Goal: Transaction & Acquisition: Purchase product/service

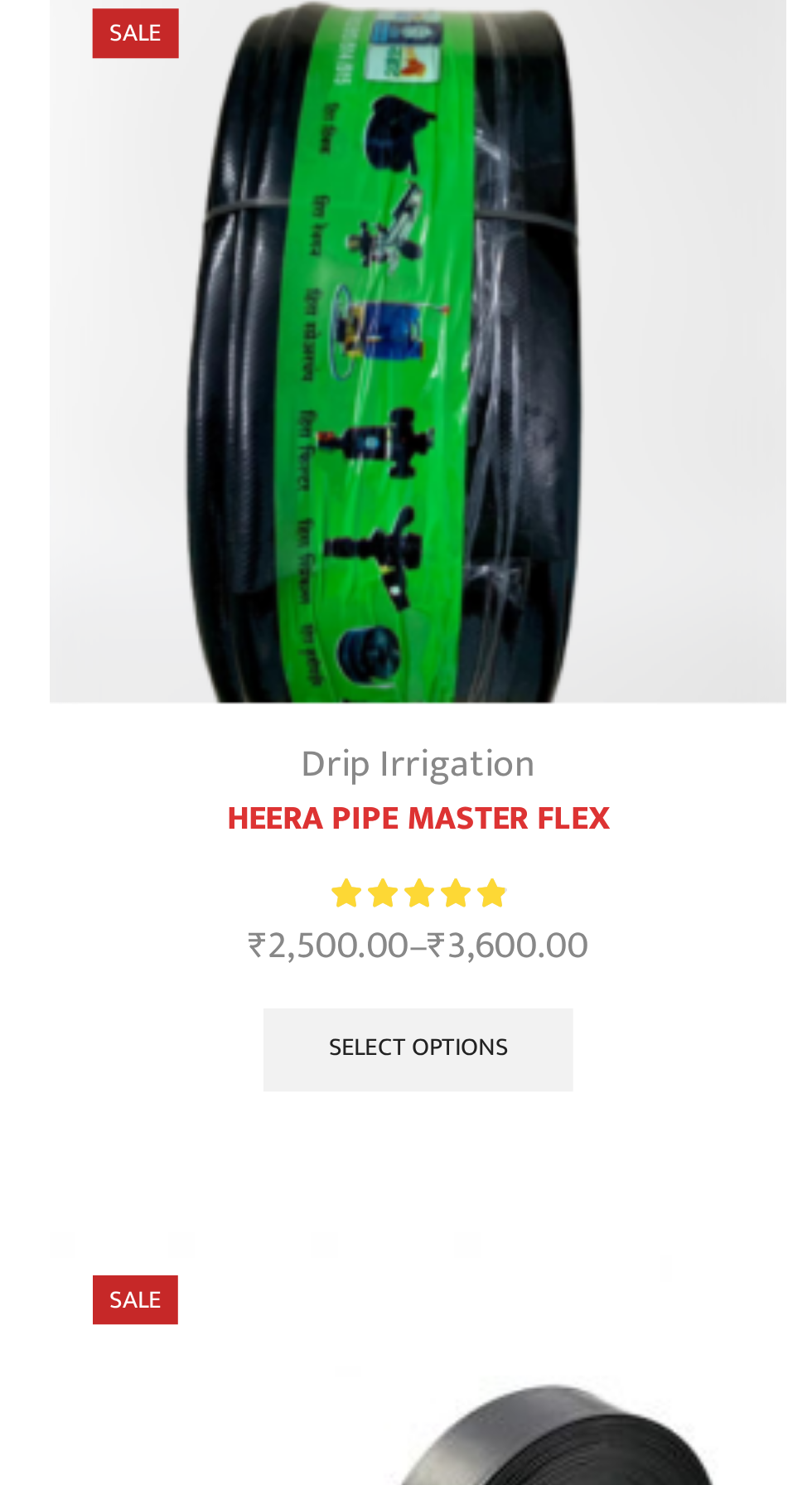
scroll to position [217, 0]
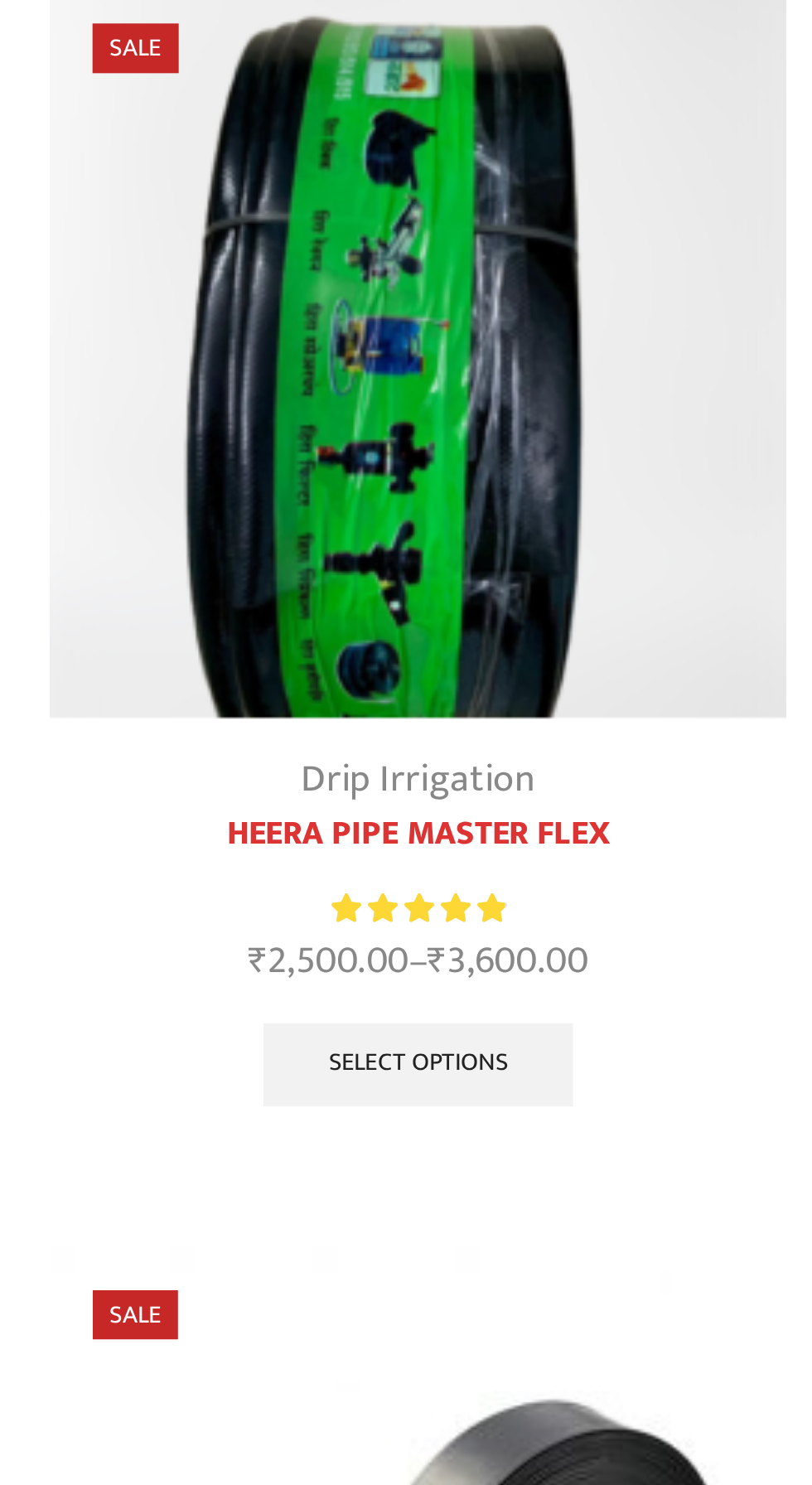
click at [275, 419] on link "Select options" at bounding box center [251, 413] width 121 height 34
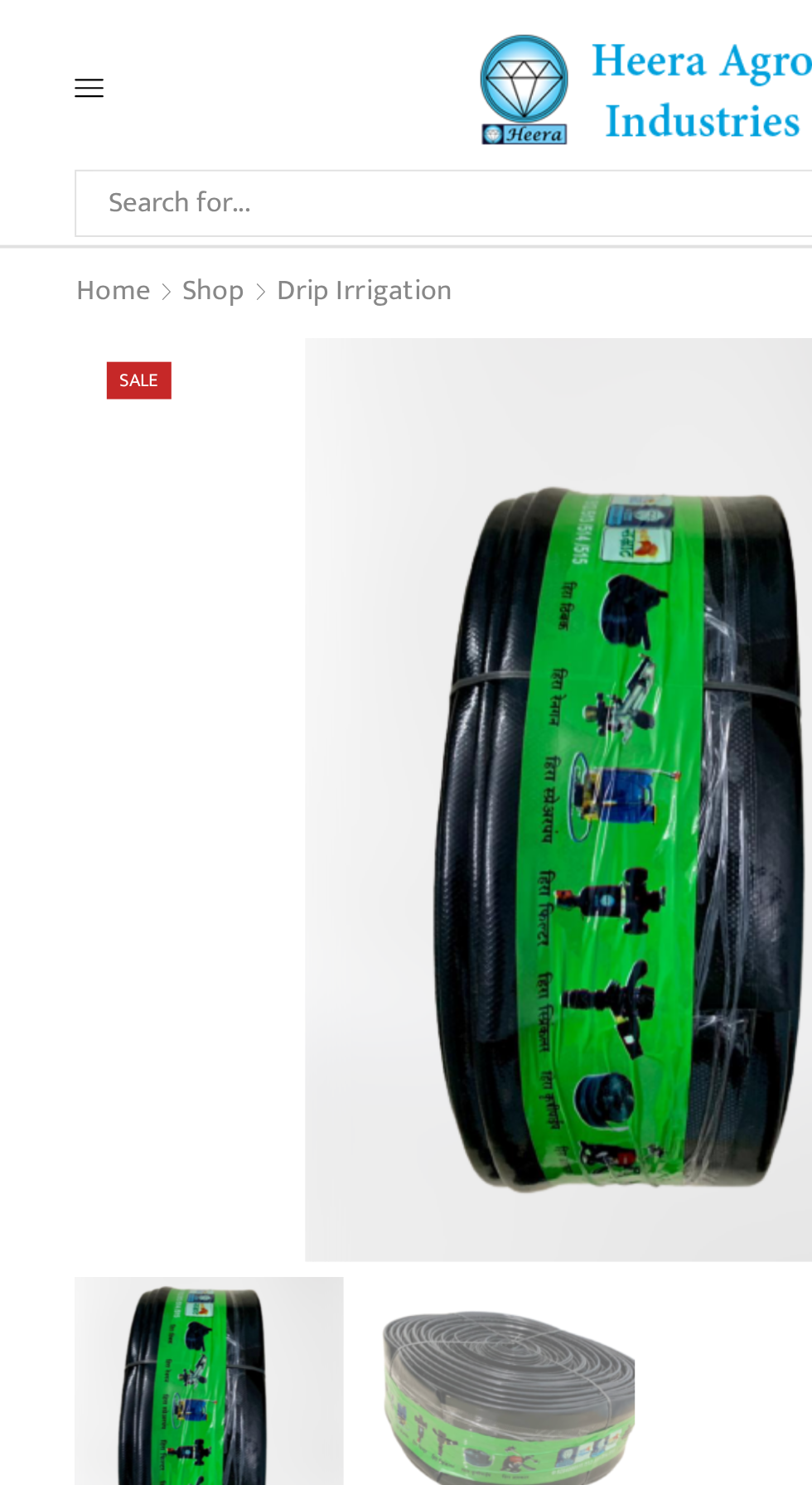
click at [254, 148] on link "Drip Irrigation" at bounding box center [257, 151] width 92 height 21
